Goal: Task Accomplishment & Management: Complete application form

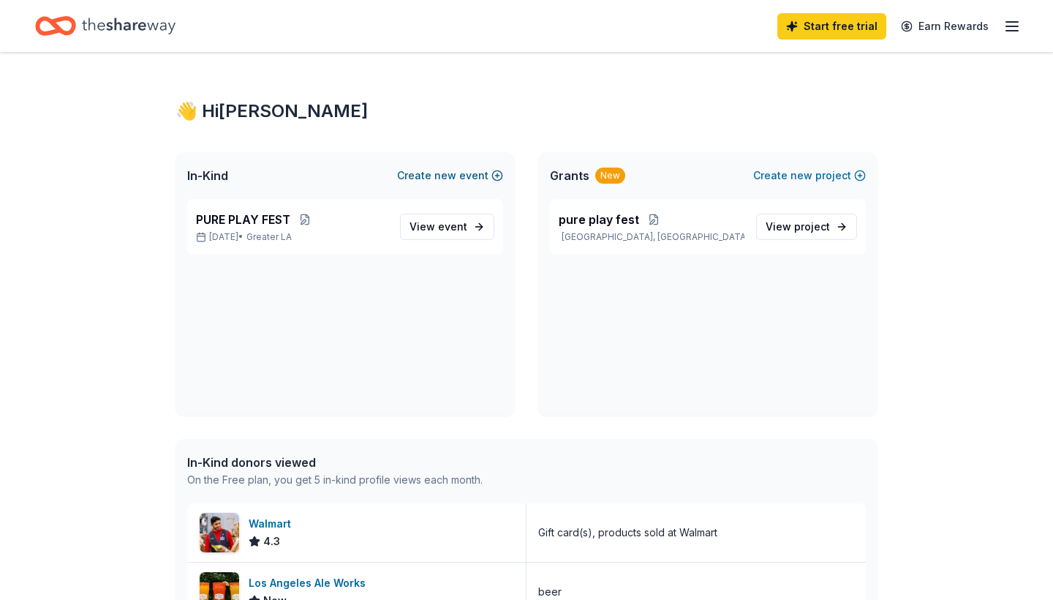
click at [488, 176] on button "Create new event" at bounding box center [450, 176] width 106 height 18
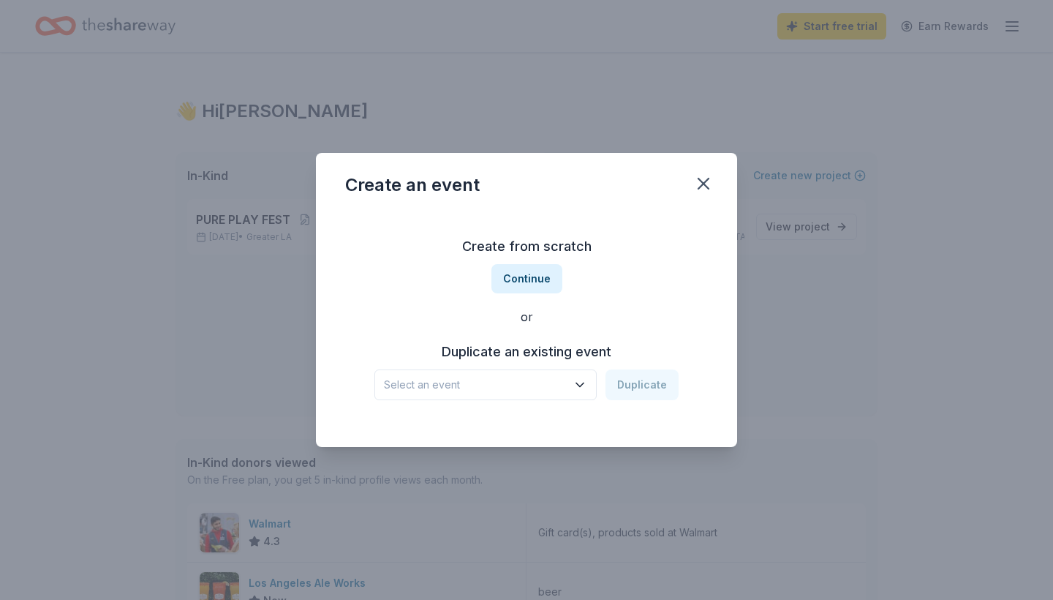
click at [538, 389] on span "Select an event" at bounding box center [475, 385] width 183 height 18
click at [624, 335] on div "Create from scratch Continue or Duplicate an existing event Select an event Dup…" at bounding box center [526, 317] width 363 height 212
click at [536, 276] on button "Continue" at bounding box center [526, 278] width 71 height 29
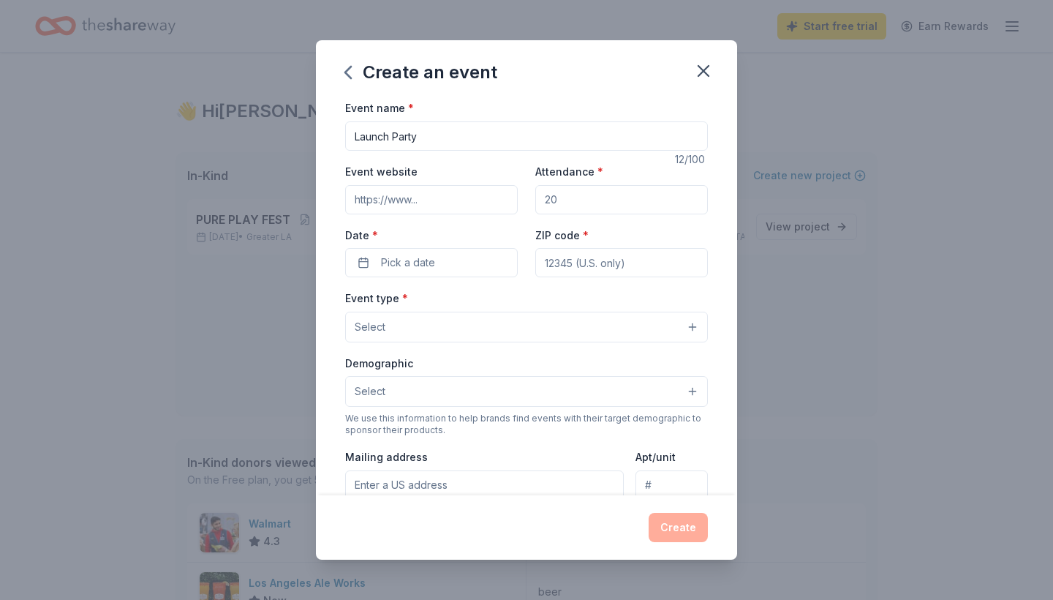
type input "Launch Party"
click at [456, 218] on div "Event website Attendance * Date * Pick a date ZIP code *" at bounding box center [526, 219] width 363 height 115
click at [472, 188] on input "Event website" at bounding box center [431, 199] width 173 height 29
click at [572, 206] on input "Attendance *" at bounding box center [621, 199] width 173 height 29
type input "60"
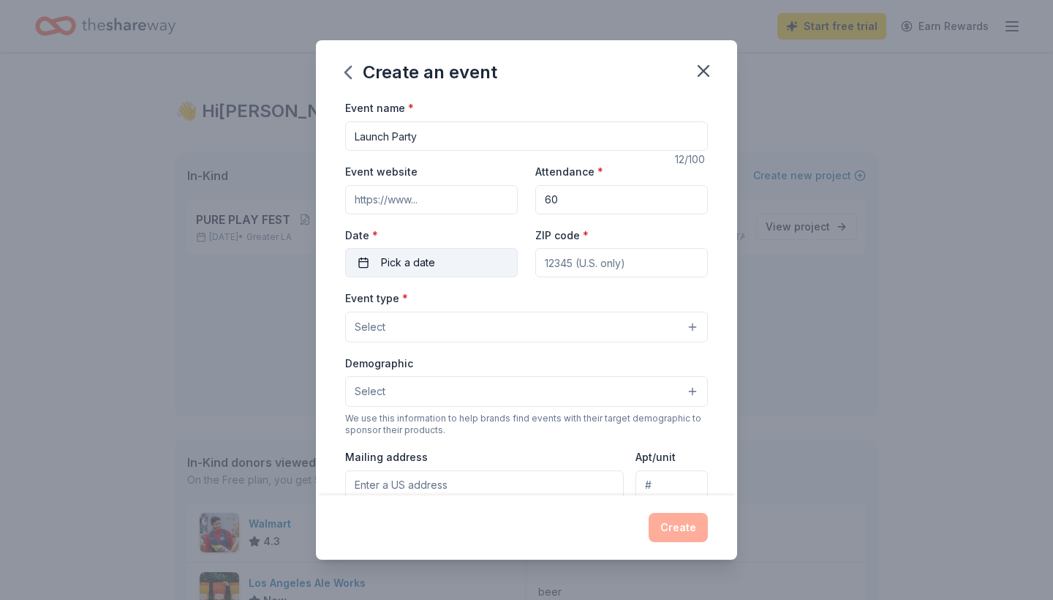
click at [456, 263] on button "Pick a date" at bounding box center [431, 262] width 173 height 29
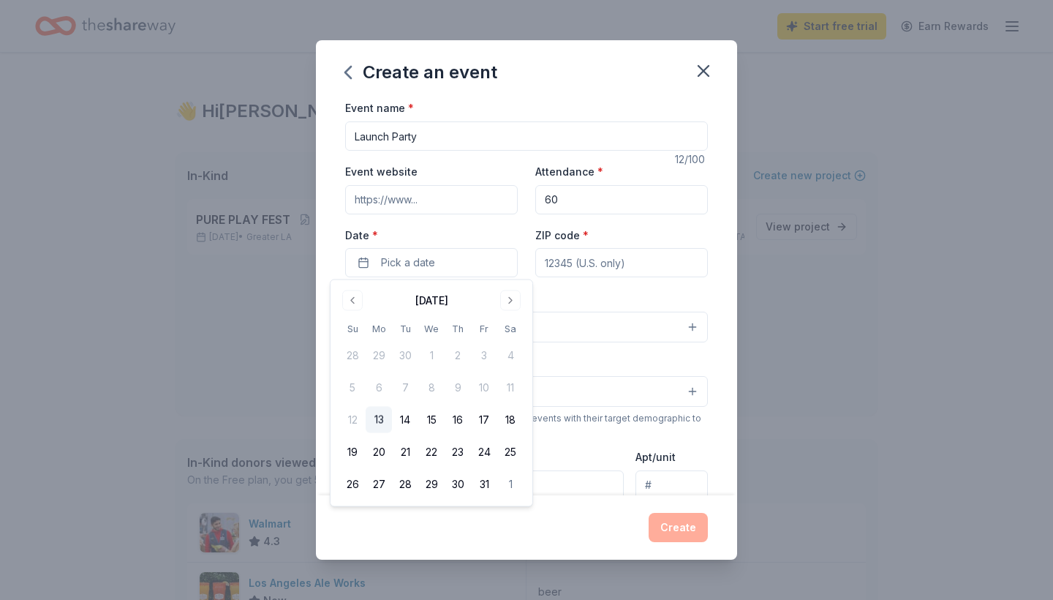
click at [505, 313] on div "[DATE] Su Mo Tu We Th Fr Sa 28 29 30 1 2 3 4 5 6 7 8 9 10 11 12 13 14 15 16 17 …" at bounding box center [431, 393] width 184 height 208
click at [507, 304] on button "Go to next month" at bounding box center [510, 300] width 20 height 20
click at [516, 447] on button "22" at bounding box center [510, 452] width 26 height 26
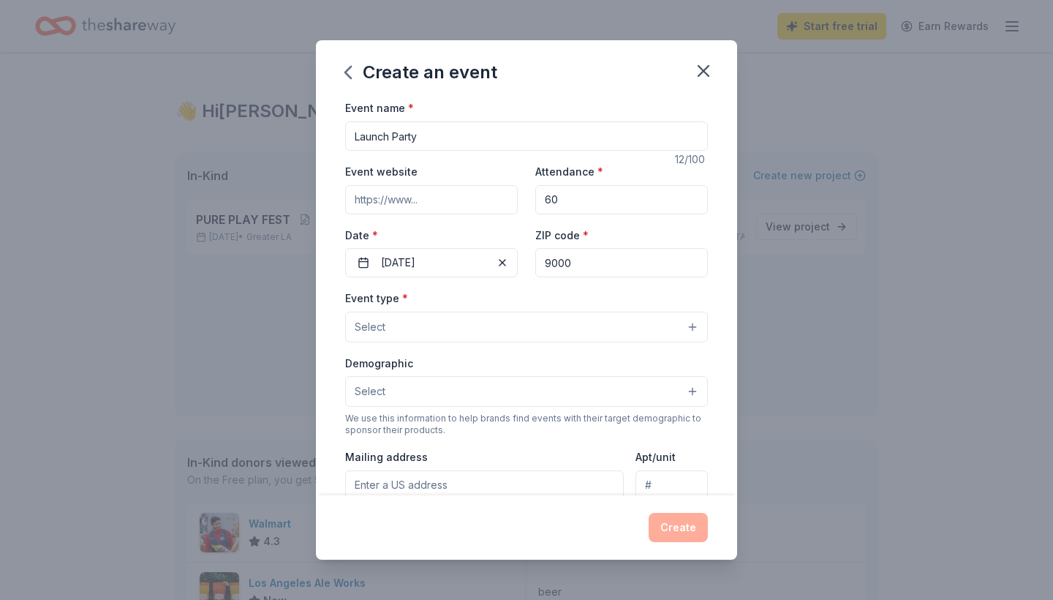
type input "90006"
click at [483, 337] on button "Select" at bounding box center [526, 327] width 363 height 31
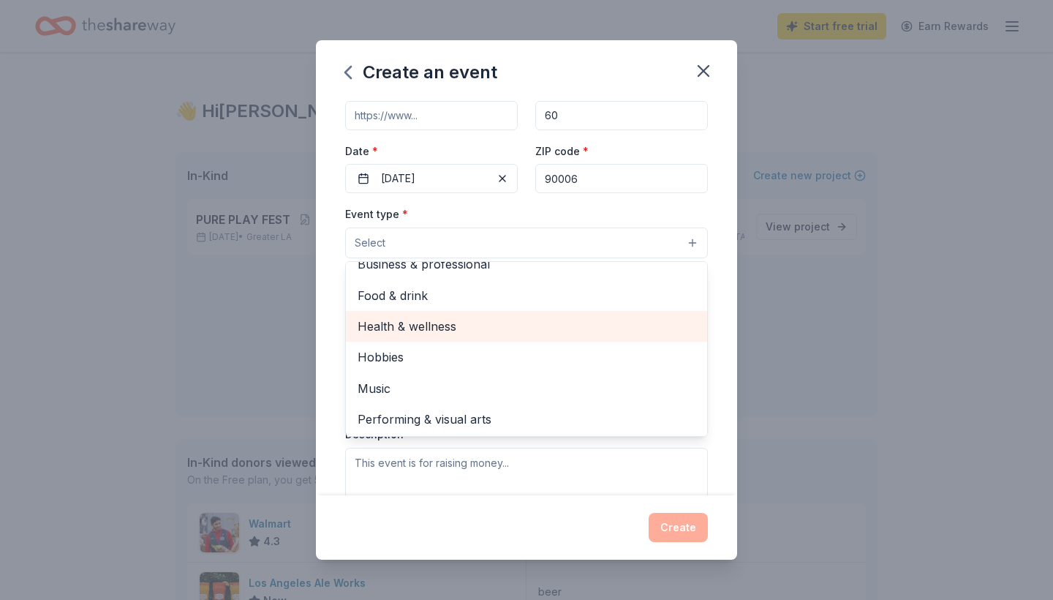
scroll to position [94, 0]
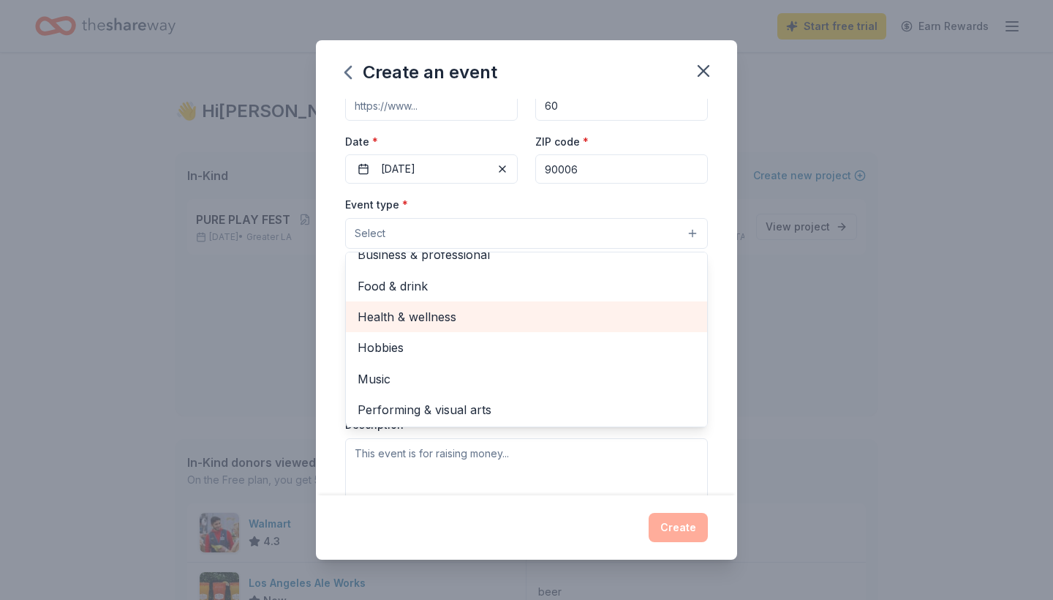
click at [494, 317] on span "Health & wellness" at bounding box center [527, 316] width 338 height 19
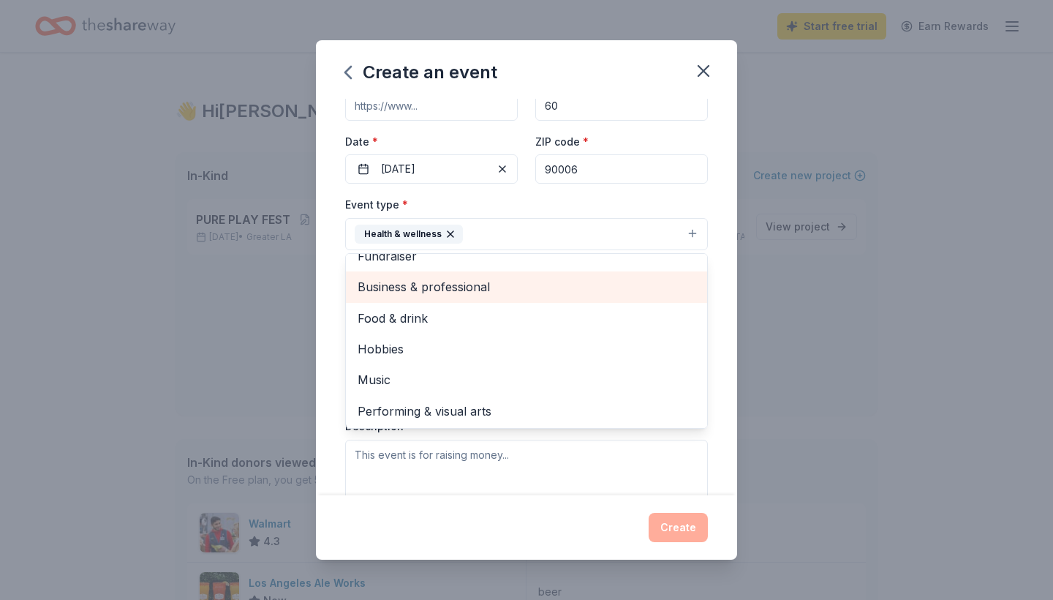
click at [502, 282] on span "Business & professional" at bounding box center [527, 286] width 338 height 19
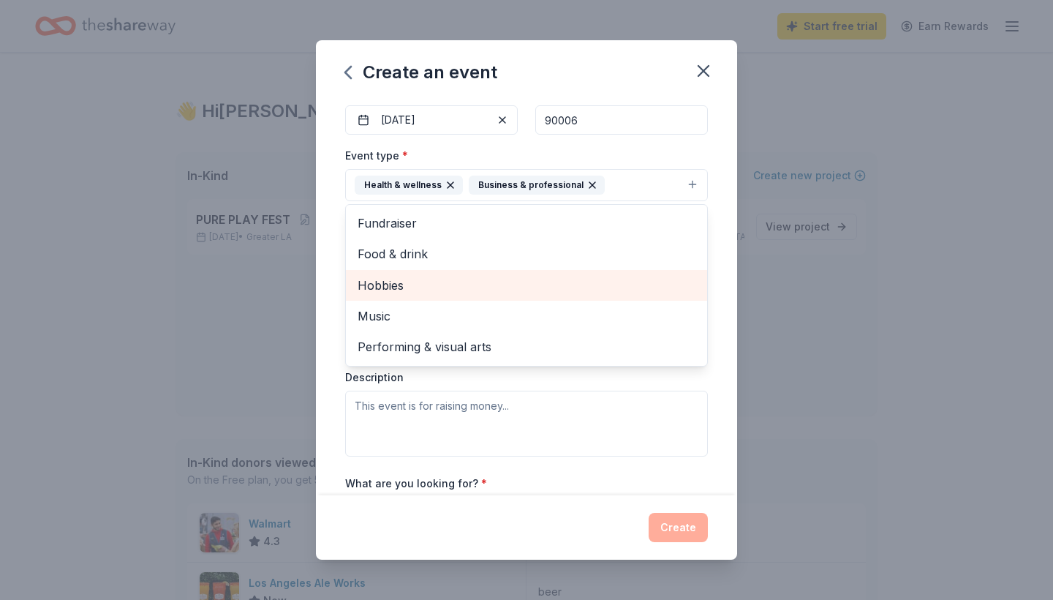
scroll to position [144, 0]
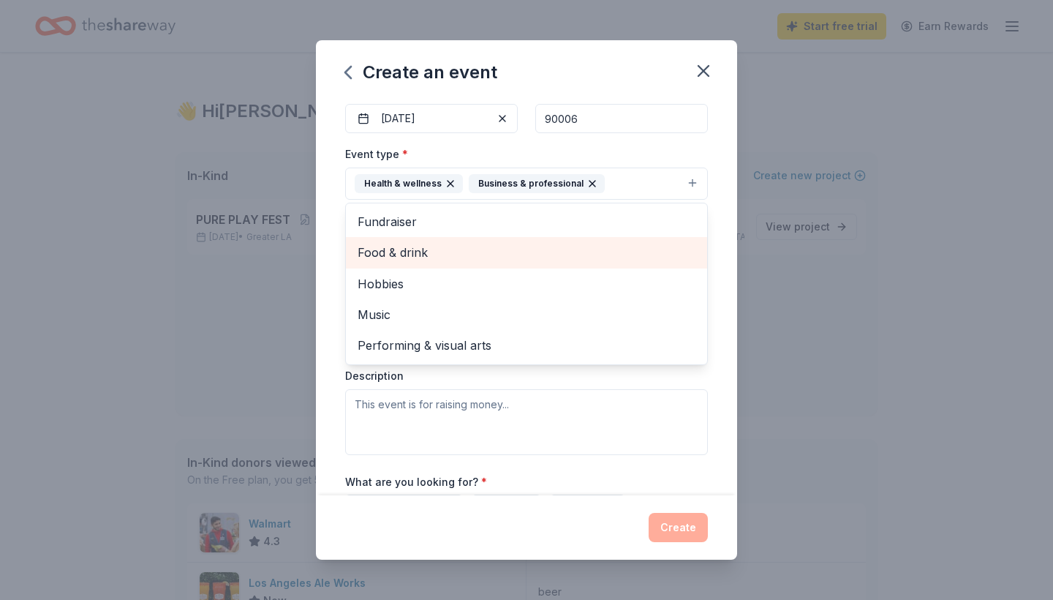
click at [530, 253] on span "Food & drink" at bounding box center [527, 252] width 338 height 19
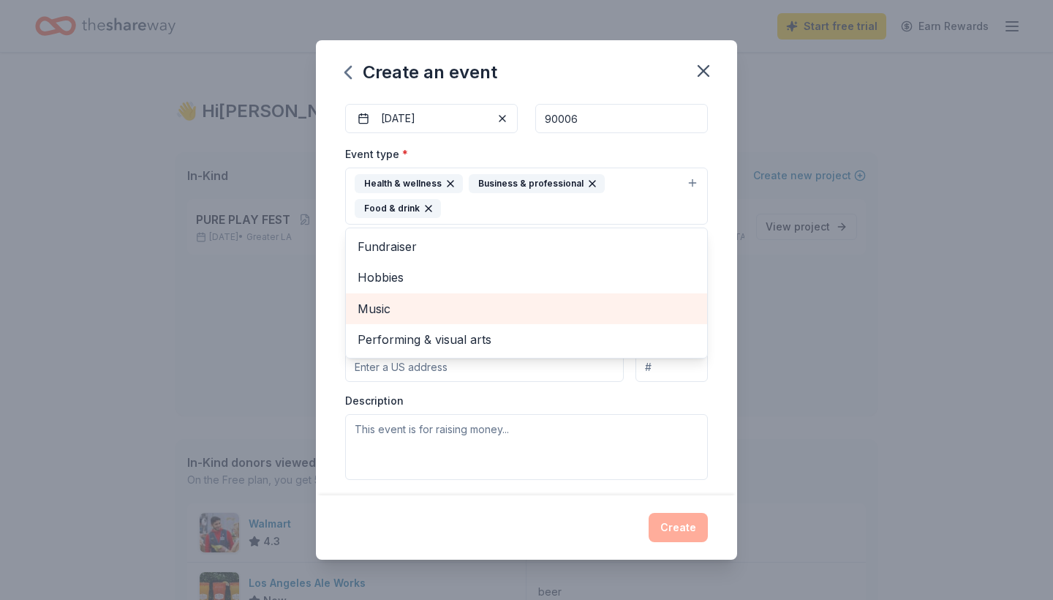
click at [483, 304] on span "Music" at bounding box center [527, 308] width 338 height 19
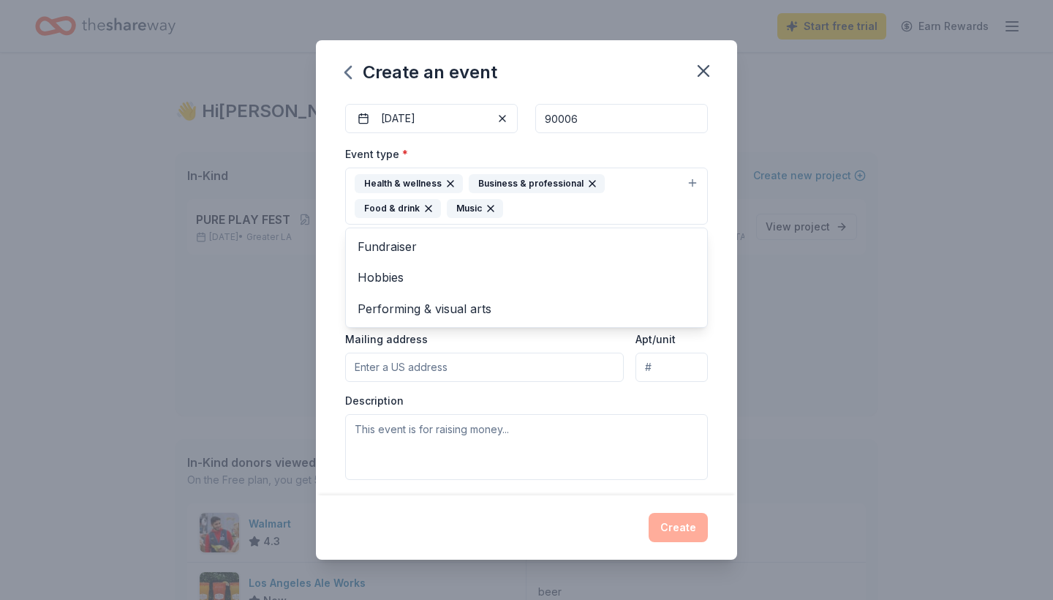
click at [435, 337] on div "Event type * Health & wellness Business & professional Food & drink Music Fundr…" at bounding box center [526, 312] width 363 height 334
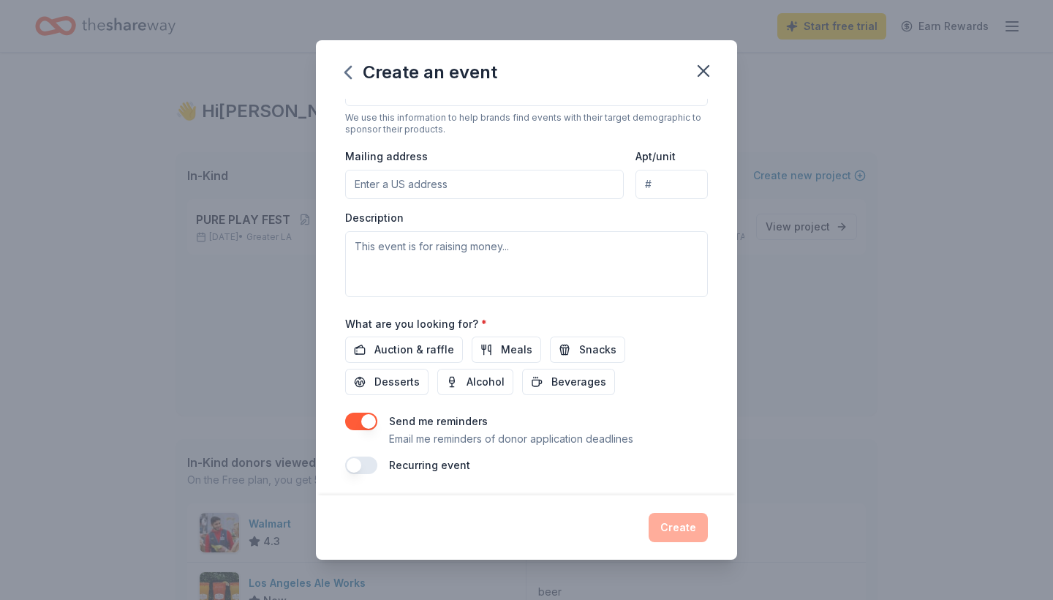
scroll to position [326, 0]
click at [437, 376] on button "Alcohol" at bounding box center [475, 382] width 76 height 26
click at [665, 524] on button "Create" at bounding box center [678, 527] width 59 height 29
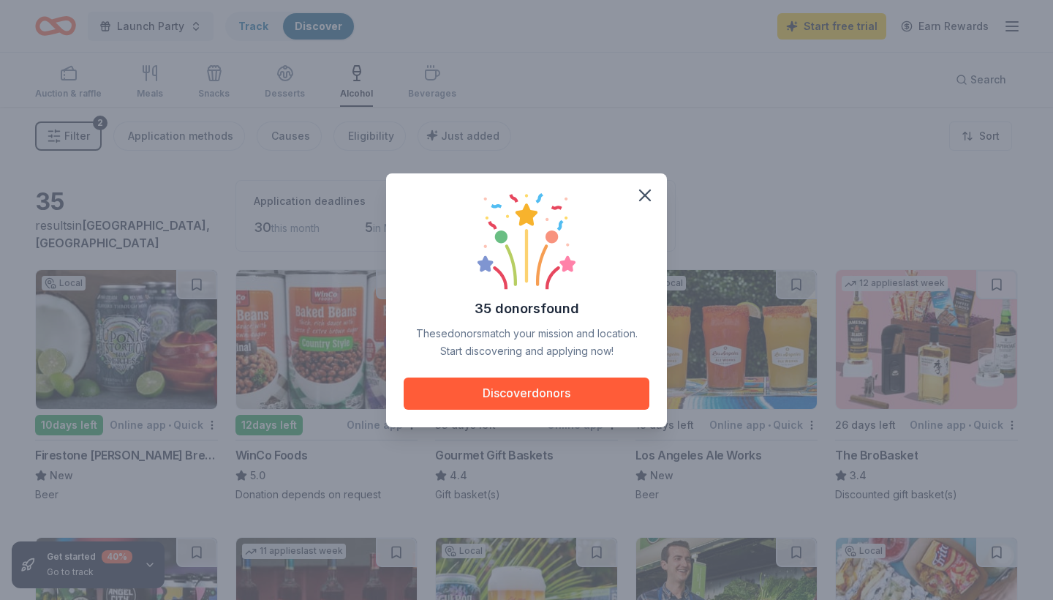
drag, startPoint x: 665, startPoint y: 524, endPoint x: 671, endPoint y: 505, distance: 19.9
click at [671, 505] on div "35 donors found These donors match your mission and location. Start discovering…" at bounding box center [526, 300] width 1053 height 600
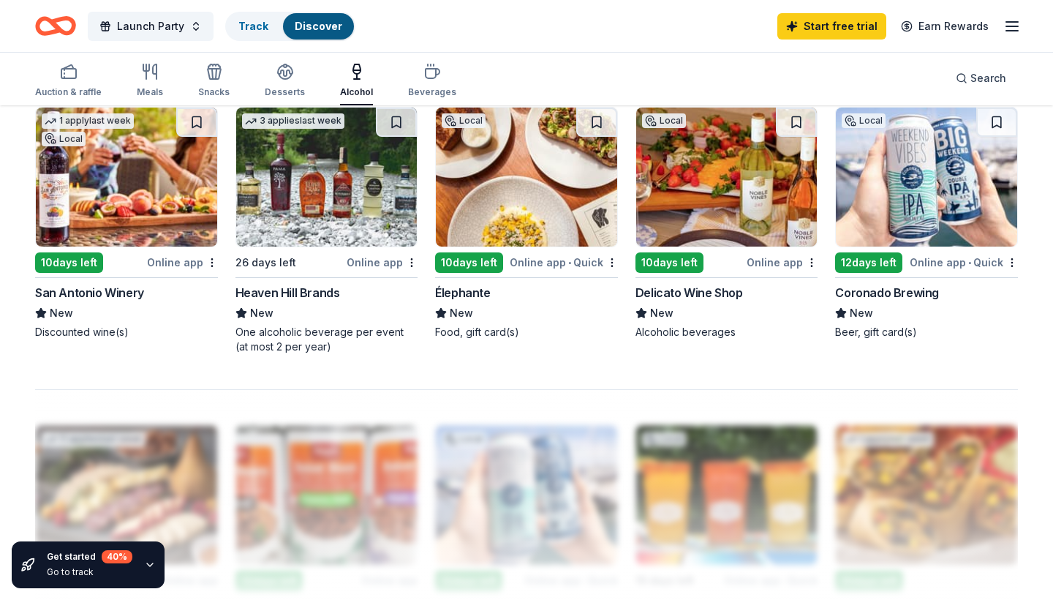
scroll to position [998, 0]
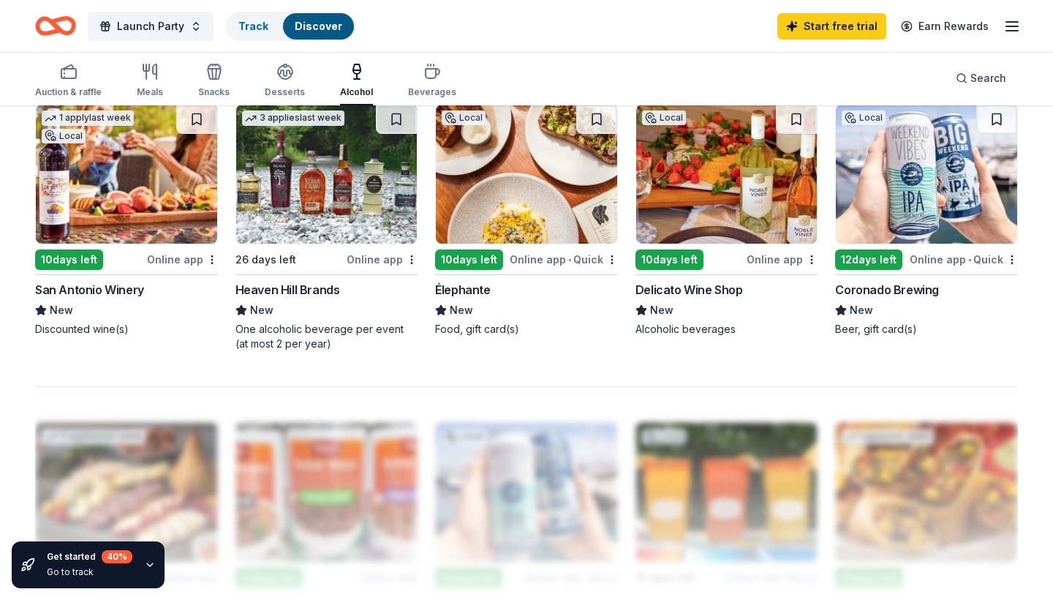
click at [699, 186] on img at bounding box center [726, 174] width 181 height 139
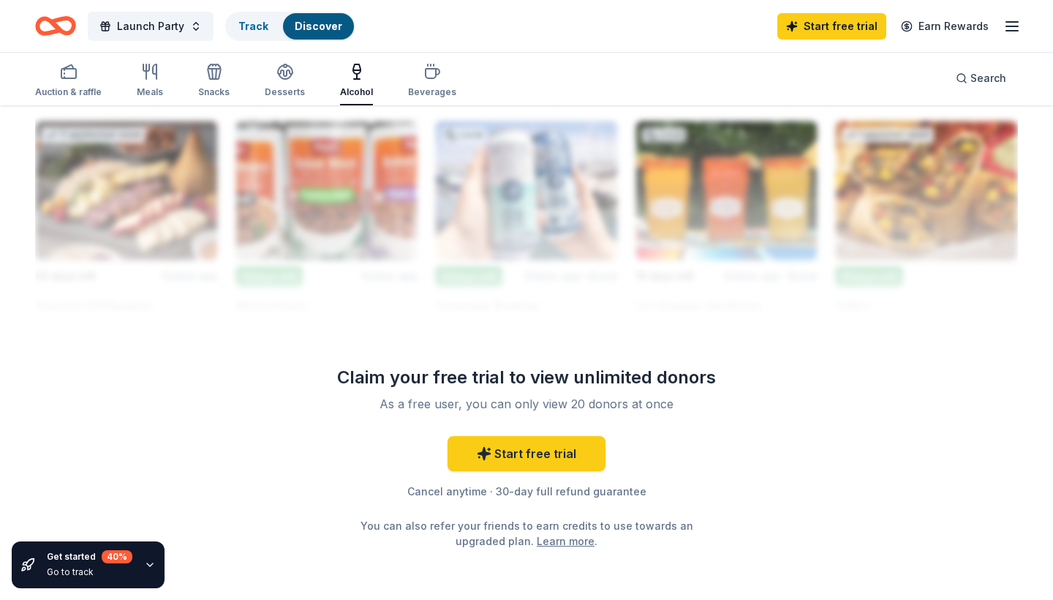
scroll to position [1313, 0]
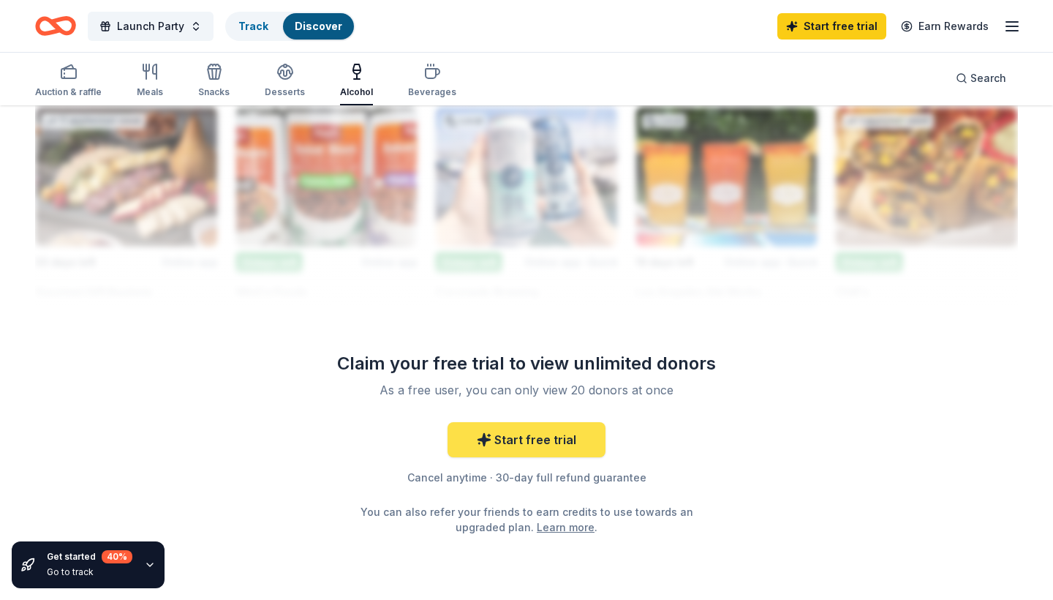
click at [506, 448] on link "Start free trial" at bounding box center [527, 439] width 158 height 35
click at [474, 445] on link "Start free trial" at bounding box center [527, 439] width 158 height 35
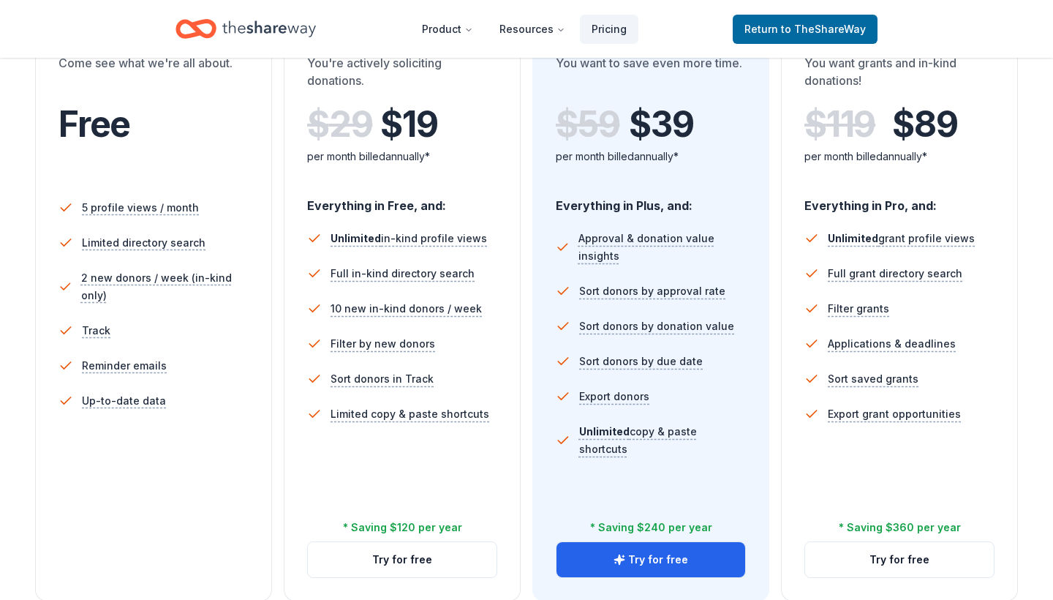
scroll to position [335, 0]
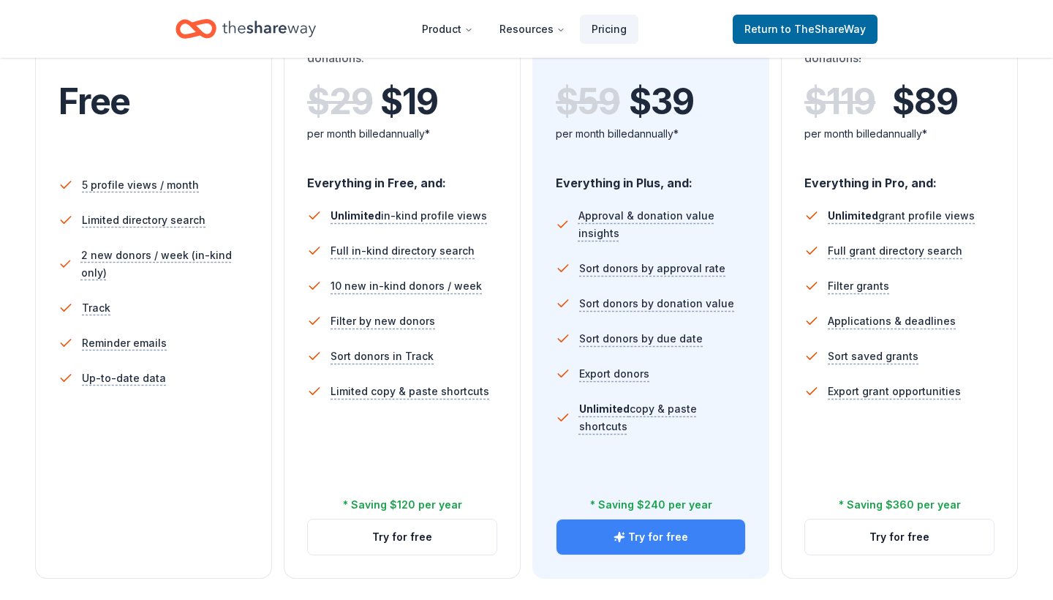
click at [591, 534] on button "Try for free" at bounding box center [651, 536] width 189 height 35
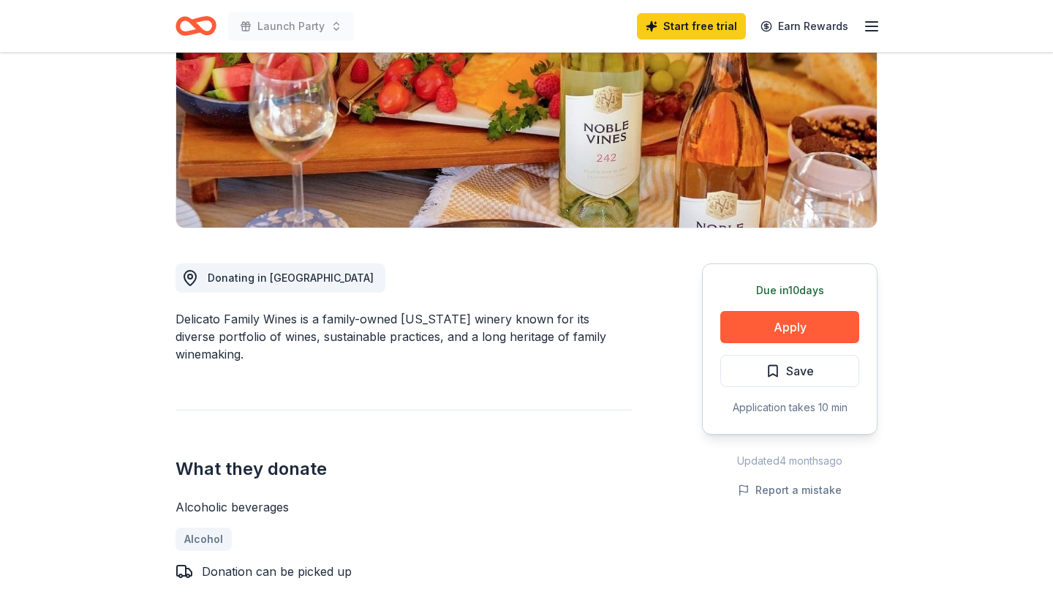
scroll to position [191, 0]
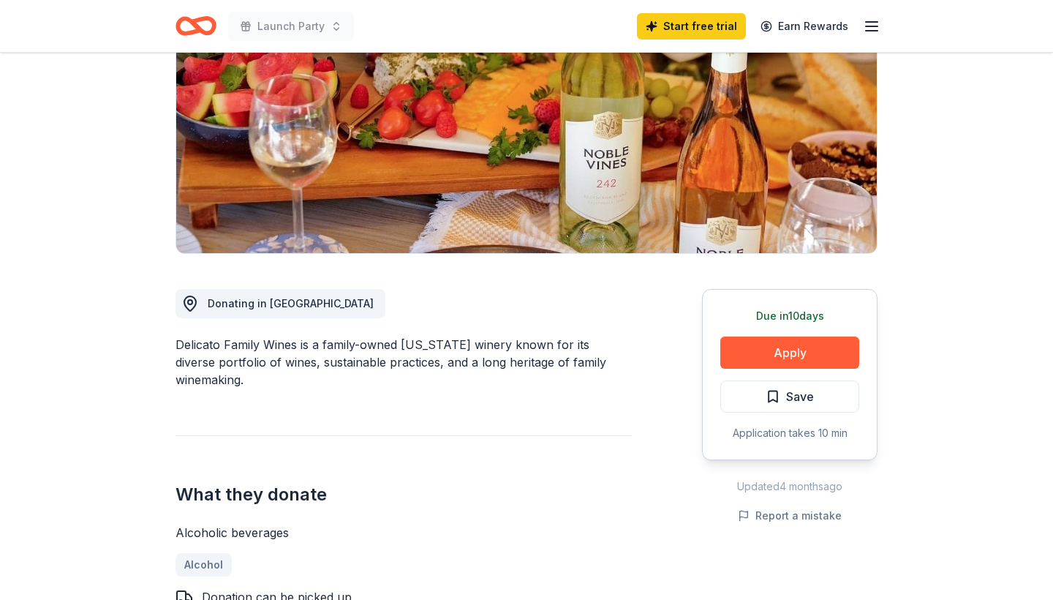
drag, startPoint x: 174, startPoint y: 346, endPoint x: 299, endPoint y: 347, distance: 125.1
drag, startPoint x: 299, startPoint y: 347, endPoint x: 230, endPoint y: 344, distance: 68.8
click at [230, 344] on div "Delicato Family Wines is a family-owned California winery known for its diverse…" at bounding box center [404, 362] width 456 height 53
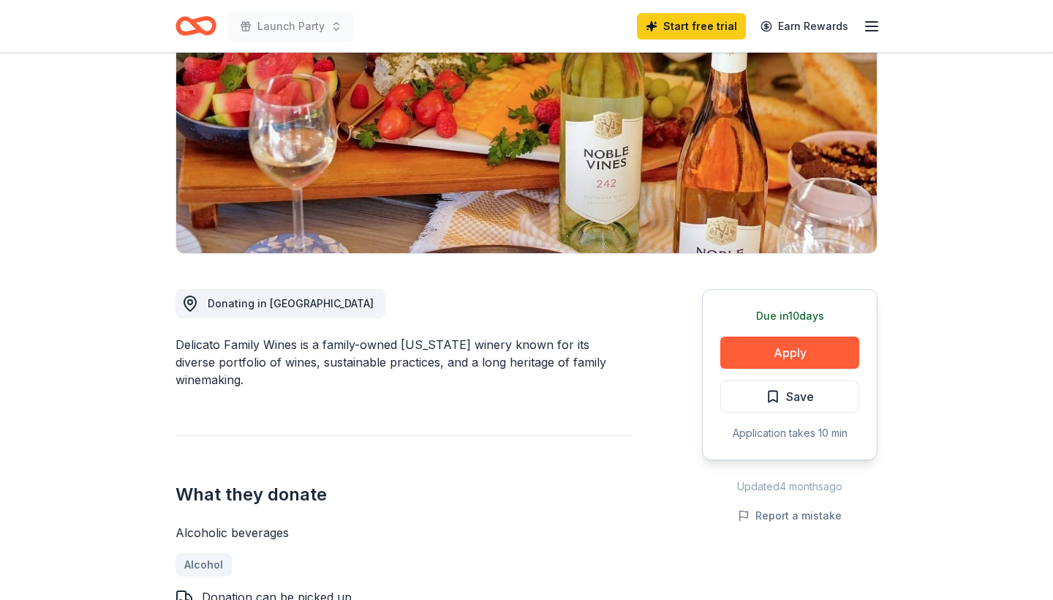
click at [230, 344] on div "Delicato Family Wines is a family-owned California winery known for its diverse…" at bounding box center [404, 362] width 456 height 53
click at [330, 332] on div "Donating in CA Delicato Family Wines is a family-owned California winery known …" at bounding box center [404, 607] width 456 height 707
drag, startPoint x: 297, startPoint y: 345, endPoint x: 238, endPoint y: 344, distance: 58.5
click at [238, 344] on div "Delicato Family Wines is a family-owned California winery known for its diverse…" at bounding box center [404, 362] width 456 height 53
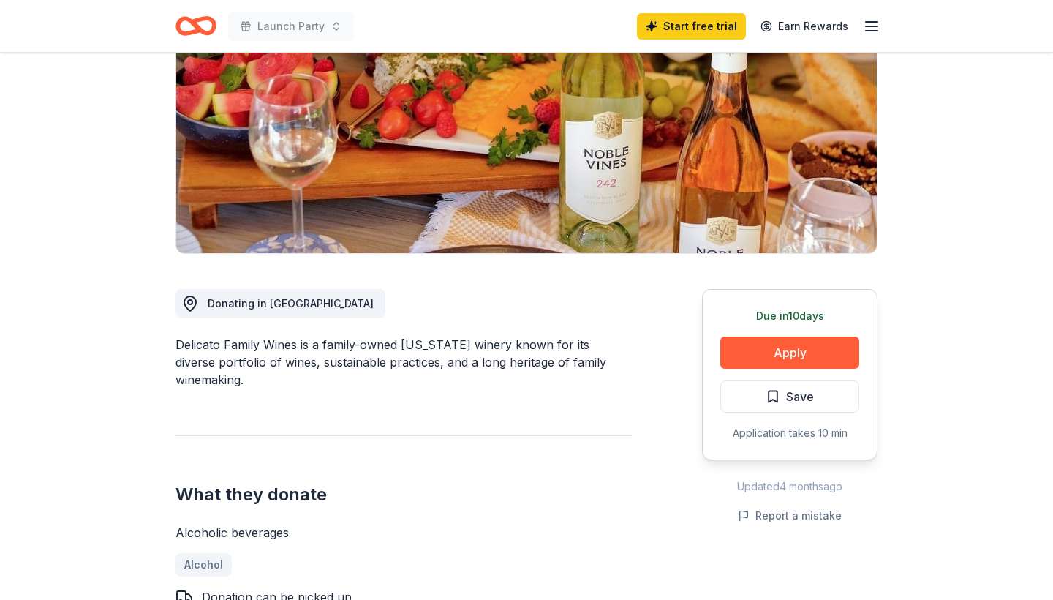
drag, startPoint x: 173, startPoint y: 346, endPoint x: 273, endPoint y: 342, distance: 99.6
